Goal: Complete application form

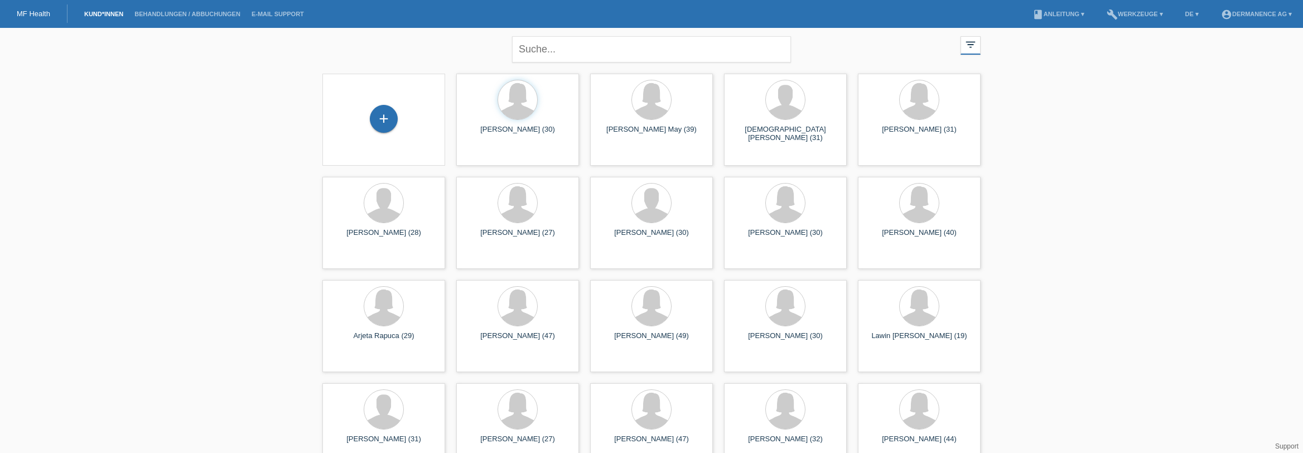
click at [364, 122] on div "+" at bounding box center [383, 120] width 105 height 30
click at [370, 118] on div "+" at bounding box center [384, 119] width 28 height 28
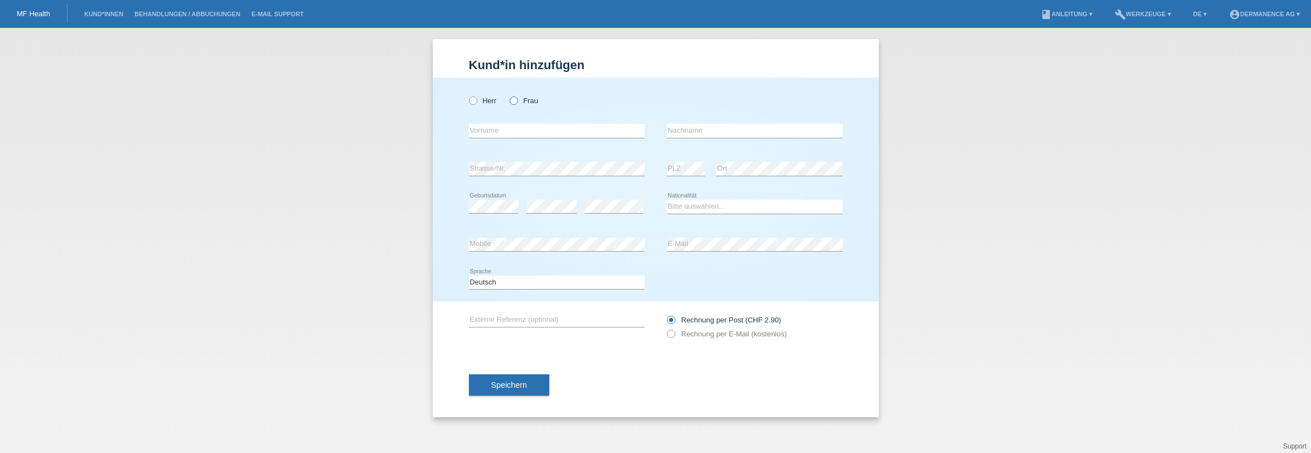
click at [518, 99] on label "Frau" at bounding box center [524, 101] width 28 height 8
click at [517, 99] on input "Frau" at bounding box center [513, 100] width 7 height 7
radio input "true"
click at [508, 132] on input "text" at bounding box center [557, 131] width 176 height 14
type input "Tchaparro"
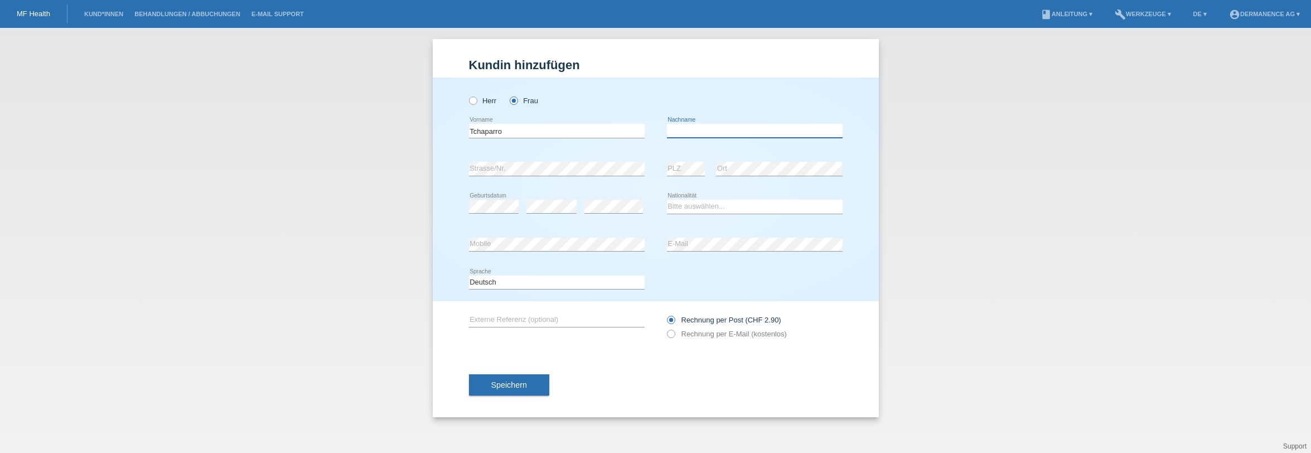
click at [688, 133] on input "text" at bounding box center [755, 131] width 176 height 14
type input "Hayate"
click at [722, 208] on select "Bitte auswählen... [GEOGRAPHIC_DATA] [GEOGRAPHIC_DATA] [GEOGRAPHIC_DATA] [GEOGR…" at bounding box center [755, 206] width 176 height 13
click at [667, 200] on select "Bitte auswählen... [GEOGRAPHIC_DATA] [GEOGRAPHIC_DATA] [GEOGRAPHIC_DATA] [GEOGR…" at bounding box center [755, 206] width 176 height 13
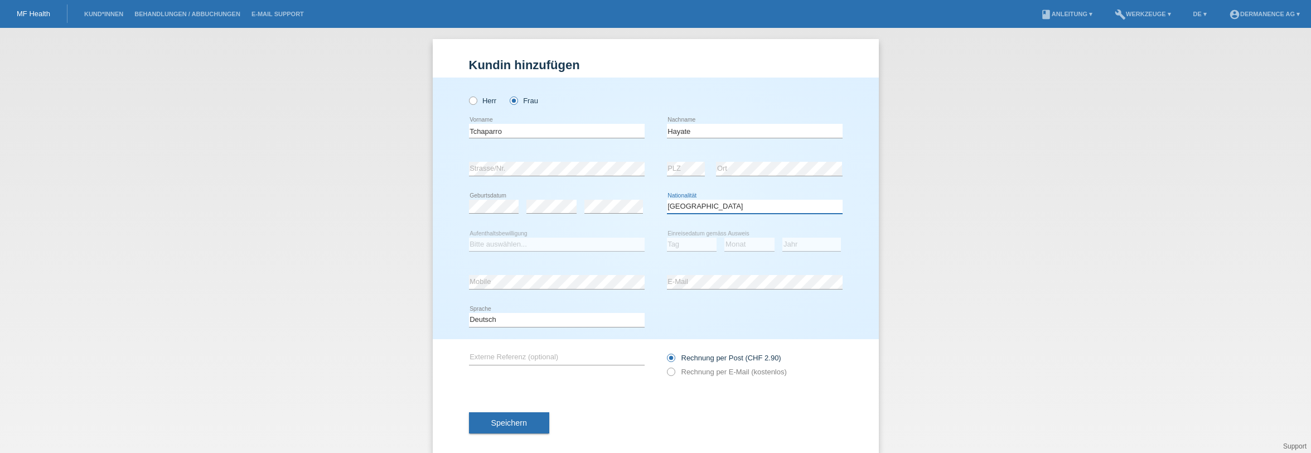
click at [685, 209] on select "Bitte auswählen... [GEOGRAPHIC_DATA] [GEOGRAPHIC_DATA] [GEOGRAPHIC_DATA] [GEOGR…" at bounding box center [755, 206] width 176 height 13
click at [712, 202] on select "Bitte auswählen... [GEOGRAPHIC_DATA] [GEOGRAPHIC_DATA] [GEOGRAPHIC_DATA] [GEOGR…" at bounding box center [755, 206] width 176 height 13
select select "--"
click at [667, 200] on select "Bitte auswählen... [GEOGRAPHIC_DATA] [GEOGRAPHIC_DATA] [GEOGRAPHIC_DATA] [GEOGR…" at bounding box center [755, 206] width 176 height 13
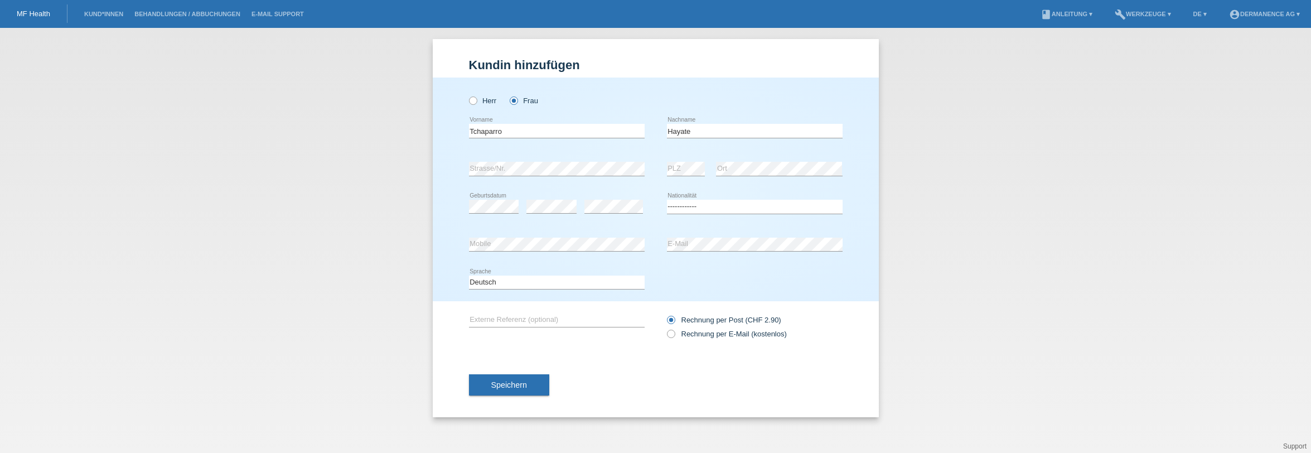
click at [693, 270] on div "Deutsch Français Italiano English error Sprache" at bounding box center [656, 283] width 374 height 38
click at [693, 332] on label "Rechnung per E-Mail (kostenlos)" at bounding box center [727, 334] width 120 height 8
click at [674, 332] on input "Rechnung per E-Mail (kostenlos)" at bounding box center [670, 337] width 7 height 14
radio input "true"
click at [532, 384] on button "Speichern" at bounding box center [509, 384] width 80 height 21
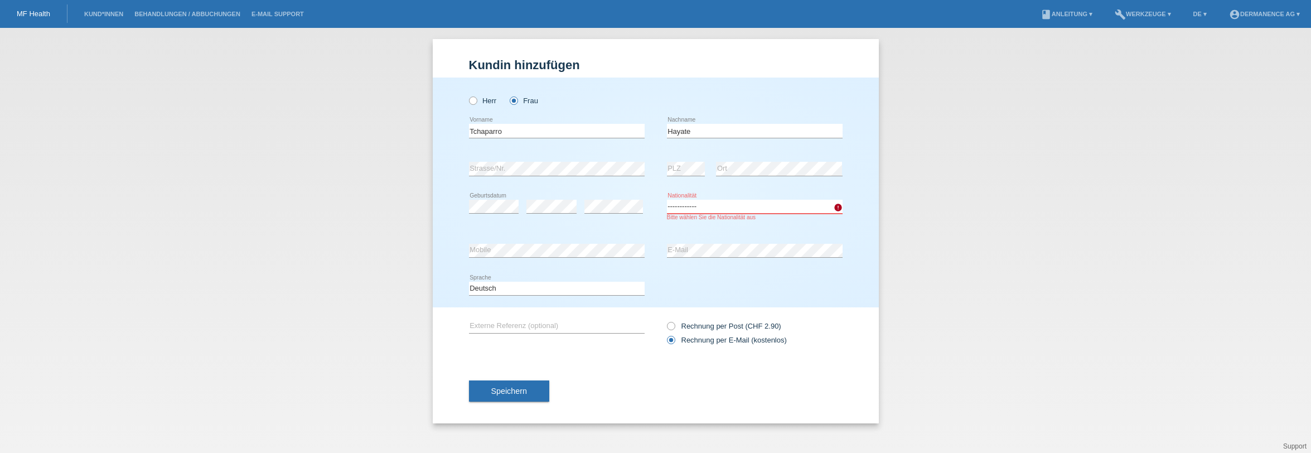
click at [724, 206] on select "Bitte auswählen... [GEOGRAPHIC_DATA] [GEOGRAPHIC_DATA] [GEOGRAPHIC_DATA] [GEOGR…" at bounding box center [755, 206] width 176 height 13
select select "MA"
click at [667, 200] on select "Bitte auswählen... [GEOGRAPHIC_DATA] [GEOGRAPHIC_DATA] [GEOGRAPHIC_DATA] [GEOGR…" at bounding box center [755, 206] width 176 height 13
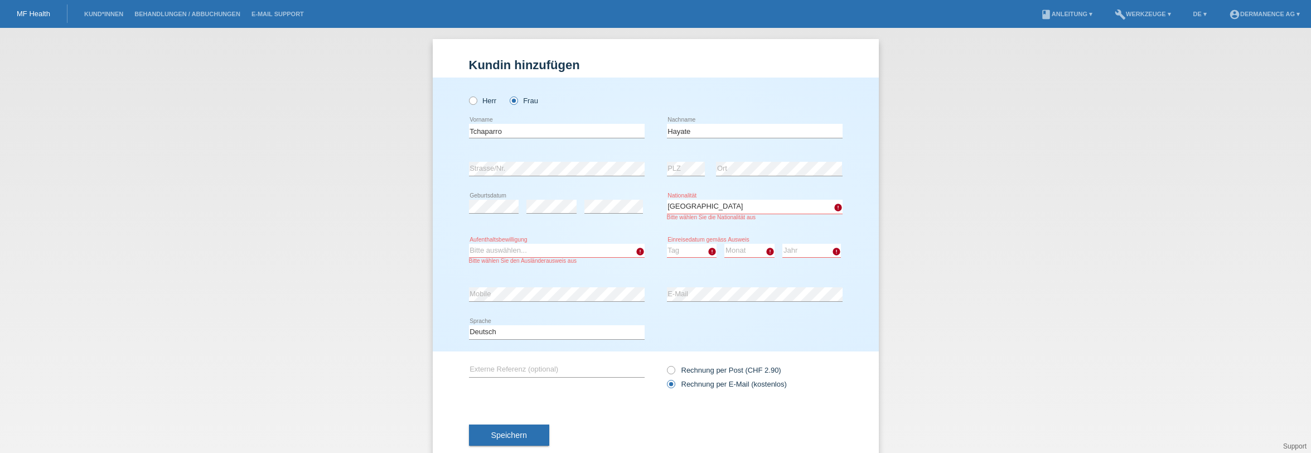
click at [536, 258] on icon at bounding box center [557, 257] width 176 height 1
click at [537, 252] on select "Bitte auswählen... C B B - Flüchtlingsstatus Andere" at bounding box center [557, 250] width 176 height 13
click at [535, 253] on select "Bitte auswählen... C B B - Flüchtlingsstatus Andere" at bounding box center [557, 250] width 176 height 13
select select "B"
click at [469, 244] on select "Bitte auswählen... C B B - Flüchtlingsstatus Andere" at bounding box center [557, 250] width 176 height 13
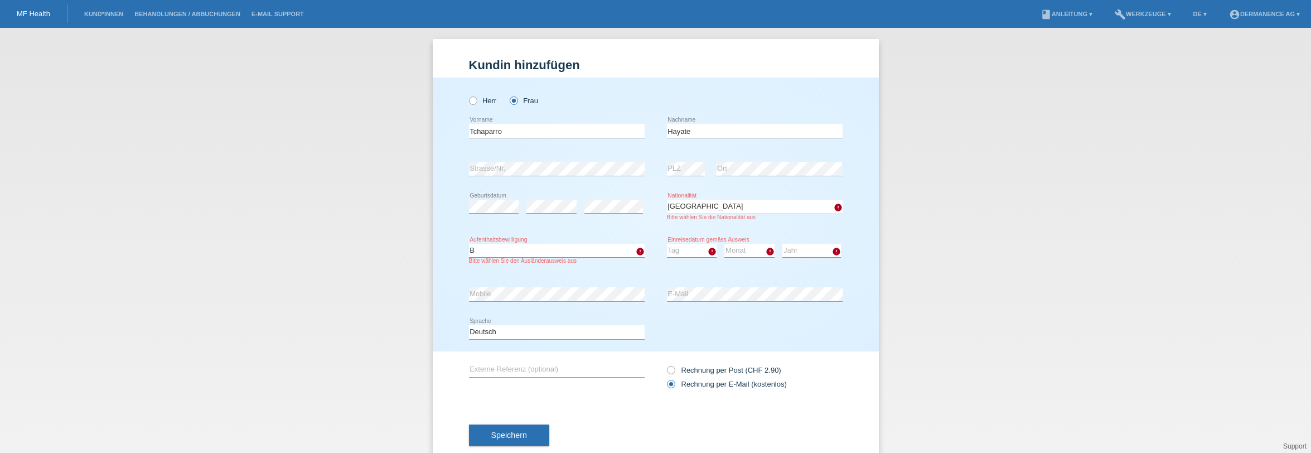
click at [686, 252] on select "Tag 01 02 03 04 05 06 07 08 09 10 11" at bounding box center [692, 250] width 50 height 13
click at [673, 246] on select "Tag 01 02 03 04 05 06 07 08 09 10 11" at bounding box center [692, 250] width 50 height 13
